Goal: Information Seeking & Learning: Learn about a topic

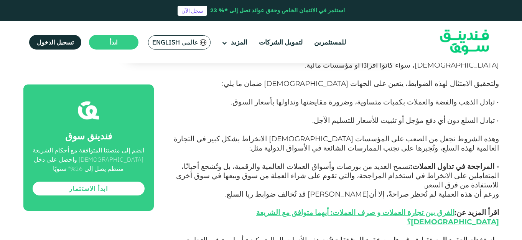
scroll to position [921, 0]
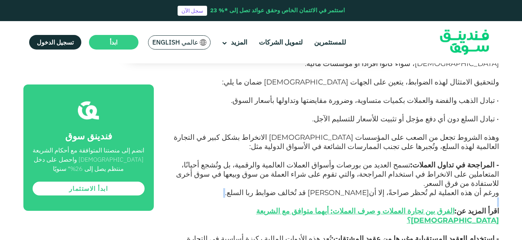
drag, startPoint x: 521, startPoint y: 120, endPoint x: 522, endPoint y: 110, distance: 10.0
click at [522, 110] on div "الصفحة الرئيسية المدونة الامتثال للشريعة مايو 28, 2025 ١" at bounding box center [261, 29] width 522 height 1762
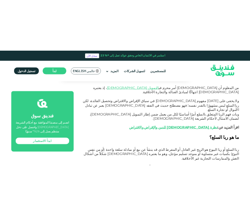
scroll to position [307, 0]
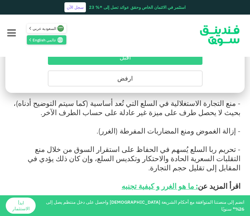
scroll to position [491, 0]
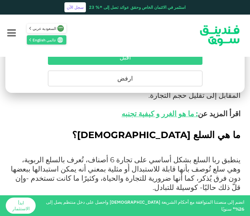
scroll to position [553, 0]
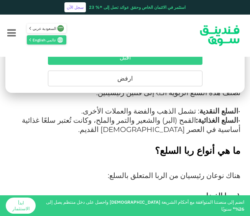
scroll to position [660, 0]
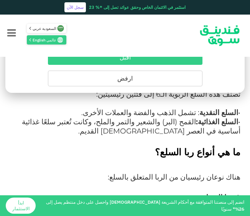
click at [136, 191] on h3 "۱- ربا الفضل" at bounding box center [125, 197] width 231 height 12
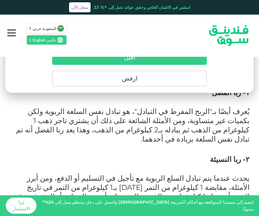
scroll to position [768, 0]
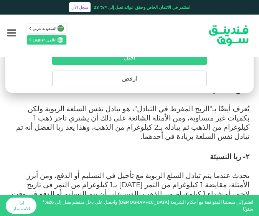
click at [24, 162] on p "يحدث عندما يتم تبادل السلع الربوية مع تأجيل في التسليم أو الدفع، ومن أبرز الأمث…" at bounding box center [130, 189] width 240 height 55
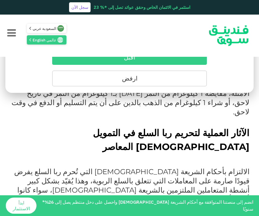
scroll to position [860, 0]
